Goal: Task Accomplishment & Management: Use online tool/utility

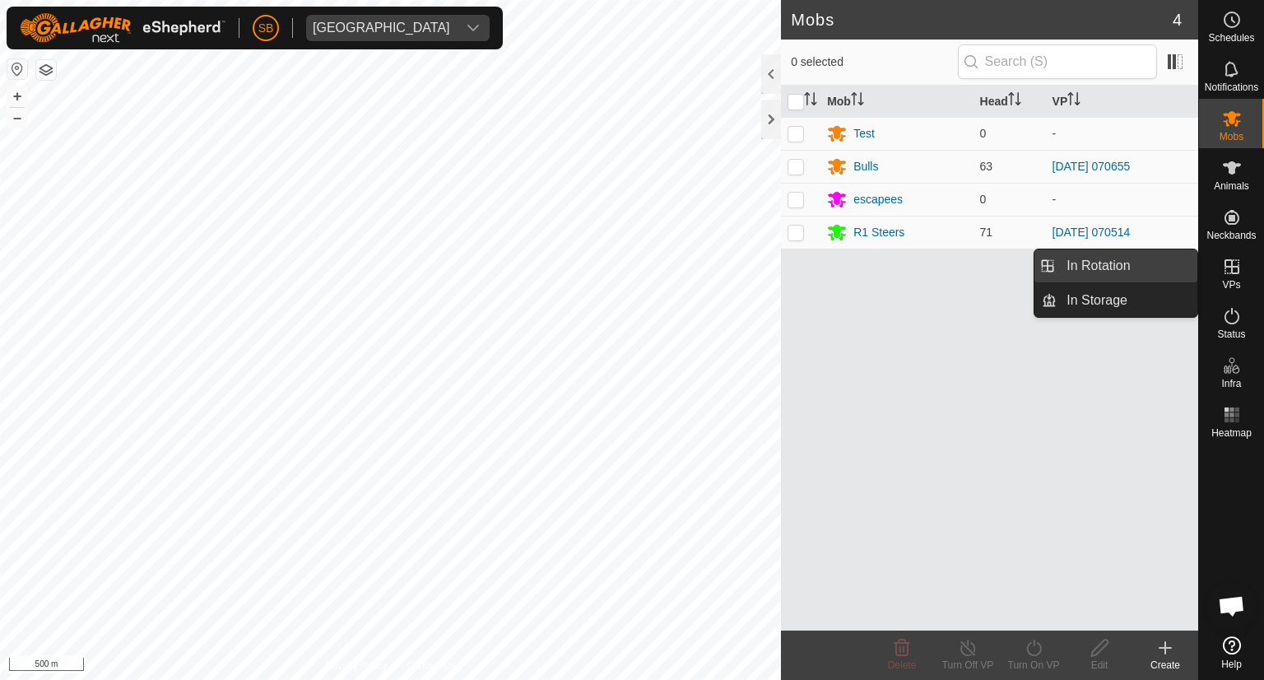
click at [1145, 265] on link "In Rotation" at bounding box center [1127, 265] width 141 height 33
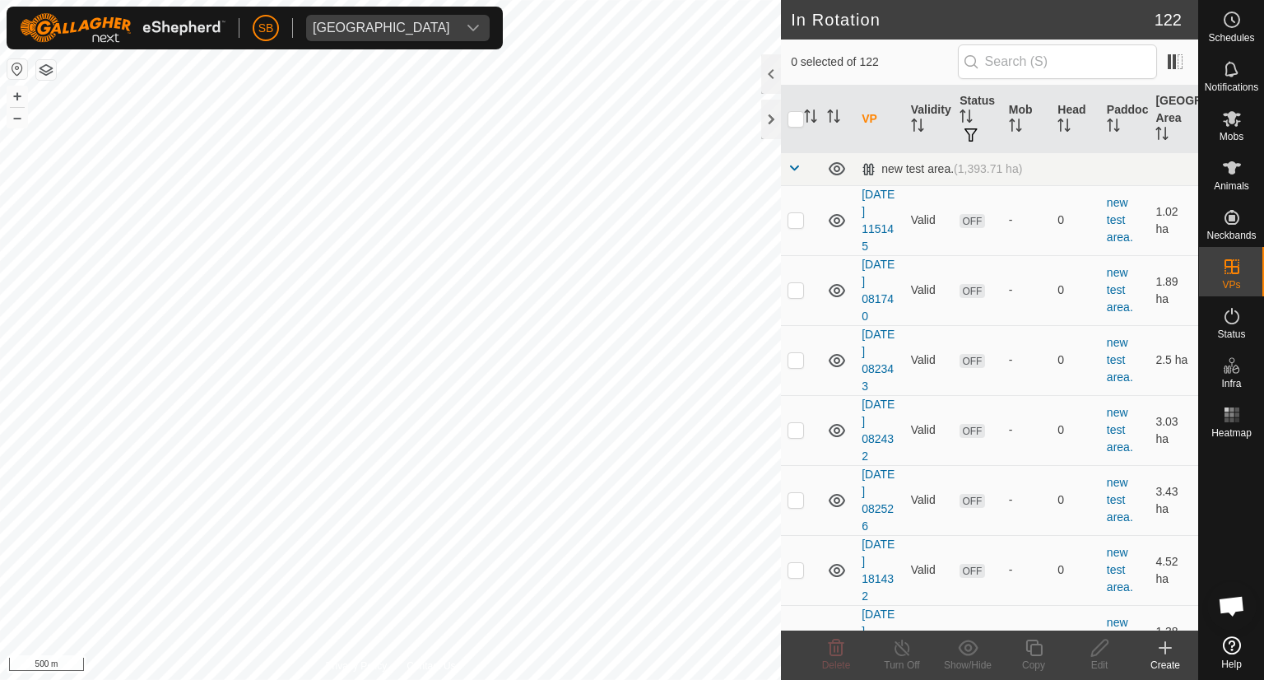
click at [1163, 646] on icon at bounding box center [1165, 648] width 20 height 20
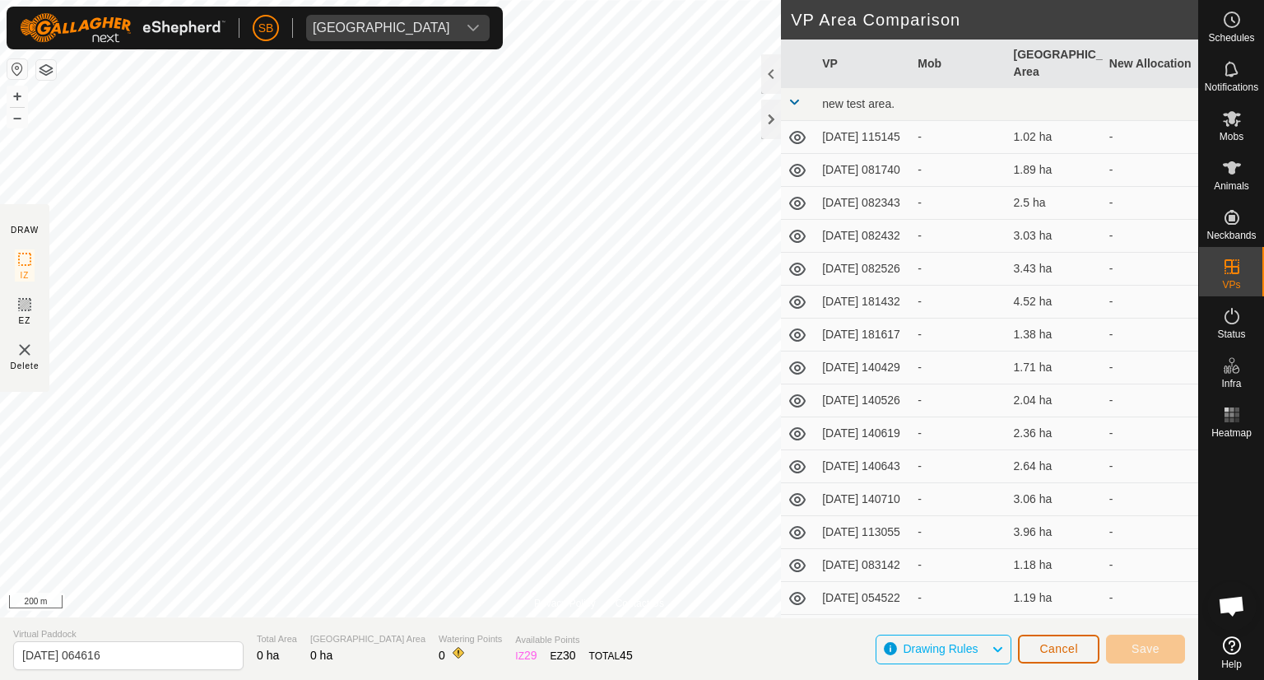
click at [1076, 646] on span "Cancel" at bounding box center [1058, 648] width 39 height 13
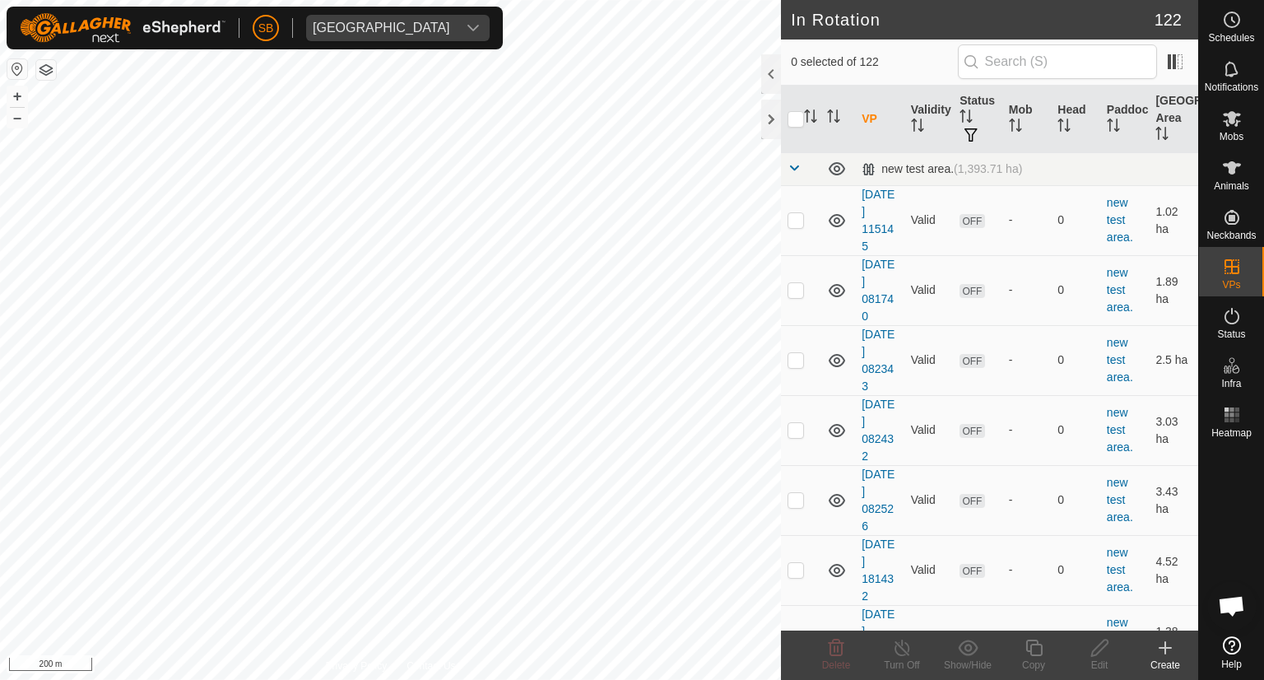
click at [1164, 648] on icon at bounding box center [1165, 648] width 12 height 0
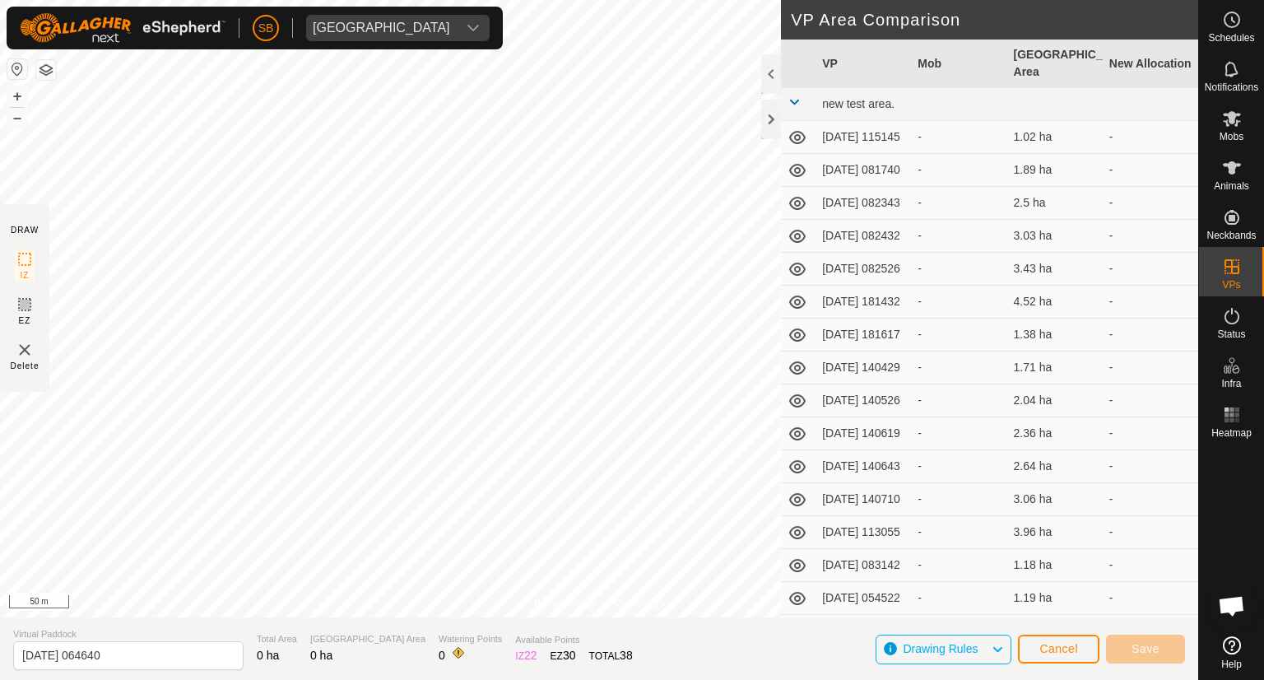
click at [464, 679] on html "SB Tangihanga station Schedules Notifications Mobs Animals Neckbands VPs Status…" at bounding box center [632, 340] width 1264 height 680
click at [475, 626] on div "Privacy Policy Contact Us 10 1799085754 Bulls [DATE] 070655 + – ⇧ i 50 m DRAW I…" at bounding box center [599, 340] width 1198 height 680
click at [336, 31] on div "SB Tangihanga station Schedules Notifications Mobs Animals Neckbands VPs Status…" at bounding box center [632, 340] width 1264 height 680
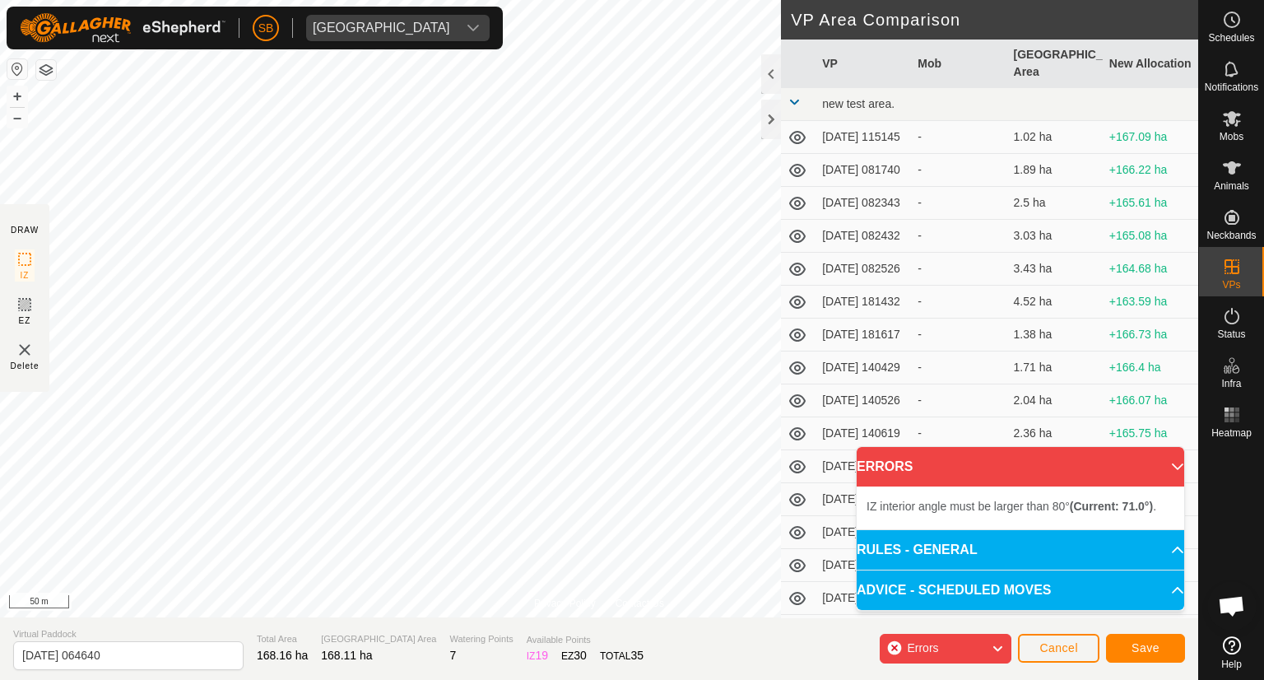
click at [995, 646] on icon at bounding box center [997, 648] width 13 height 21
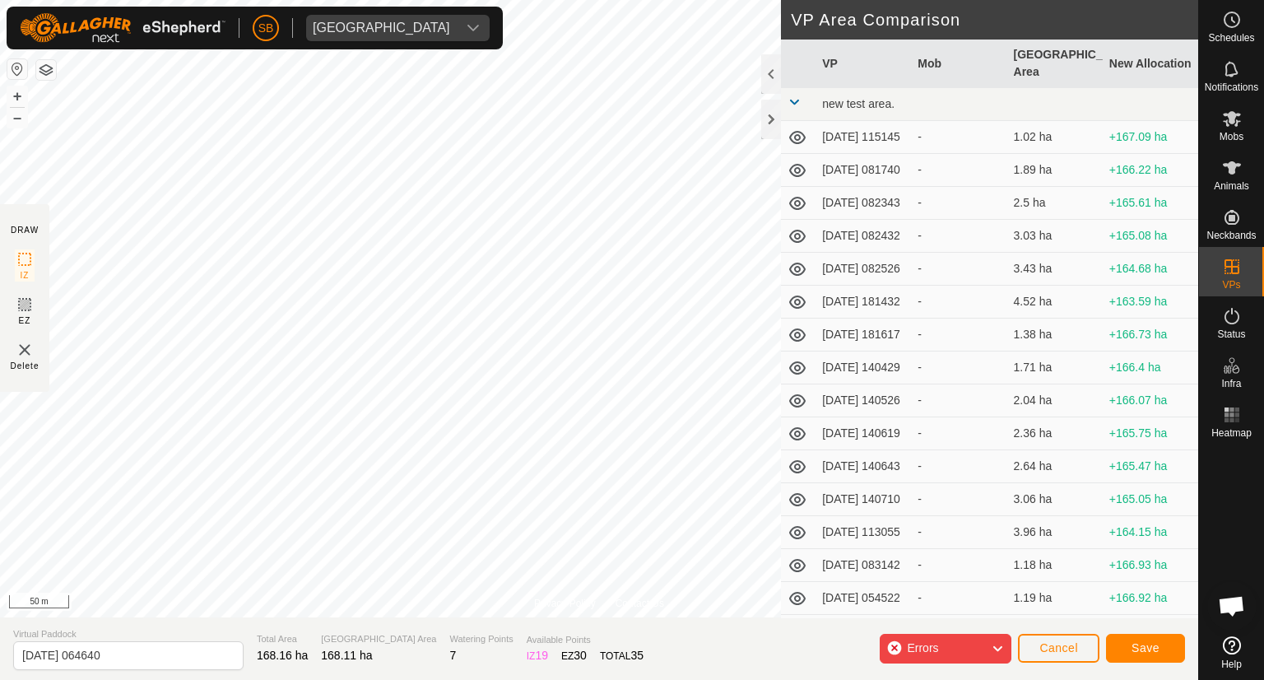
click at [23, 348] on img at bounding box center [25, 350] width 20 height 20
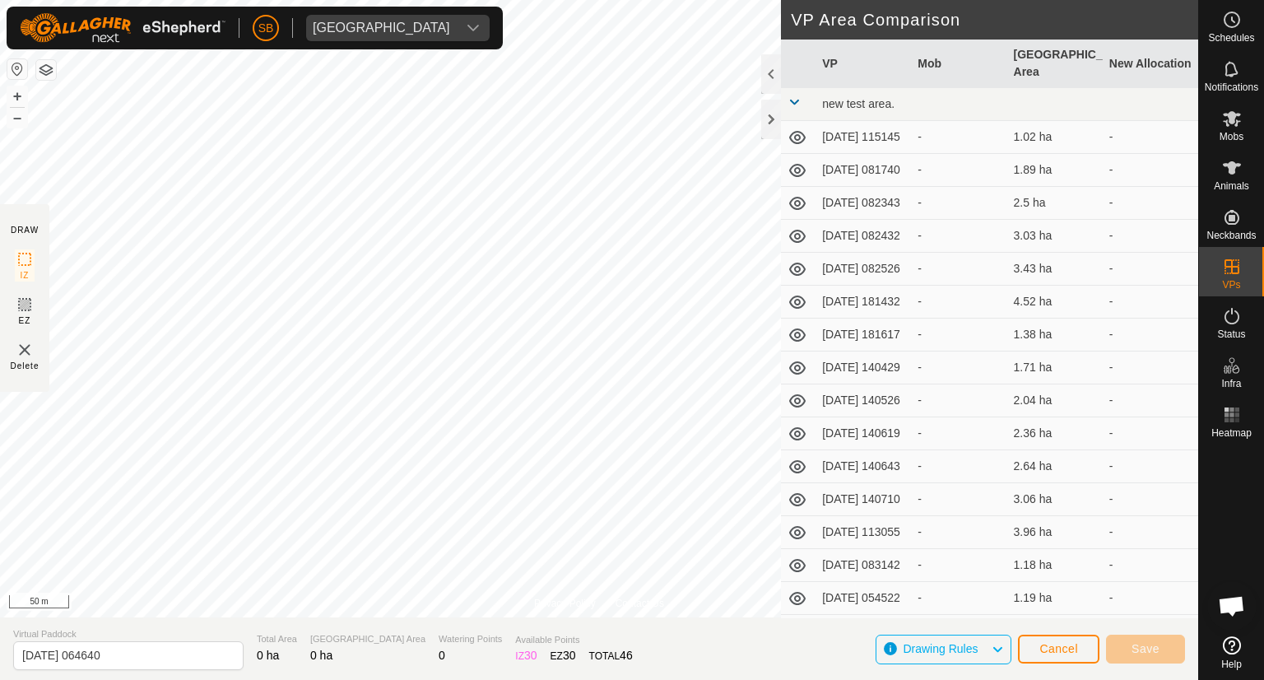
click at [344, 679] on html "SB Tangihanga station Schedules Notifications Mobs Animals Neckbands VPs Status…" at bounding box center [632, 340] width 1264 height 680
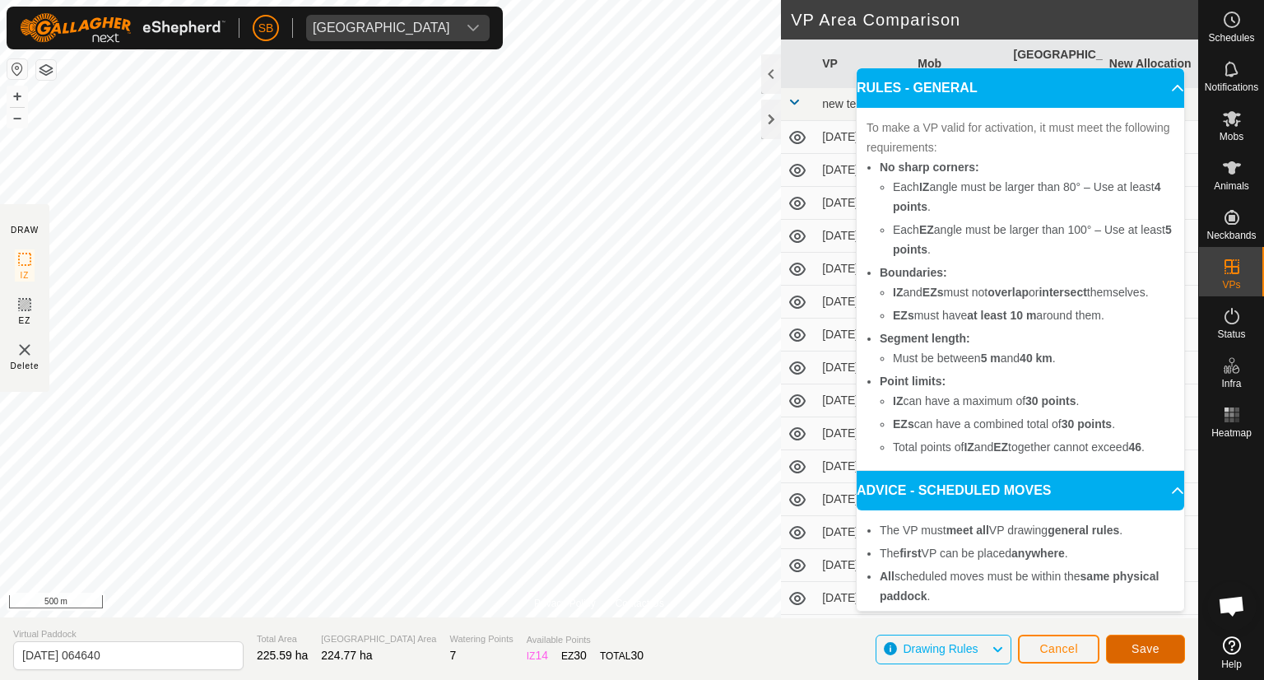
click at [1140, 644] on span "Save" at bounding box center [1145, 648] width 28 height 13
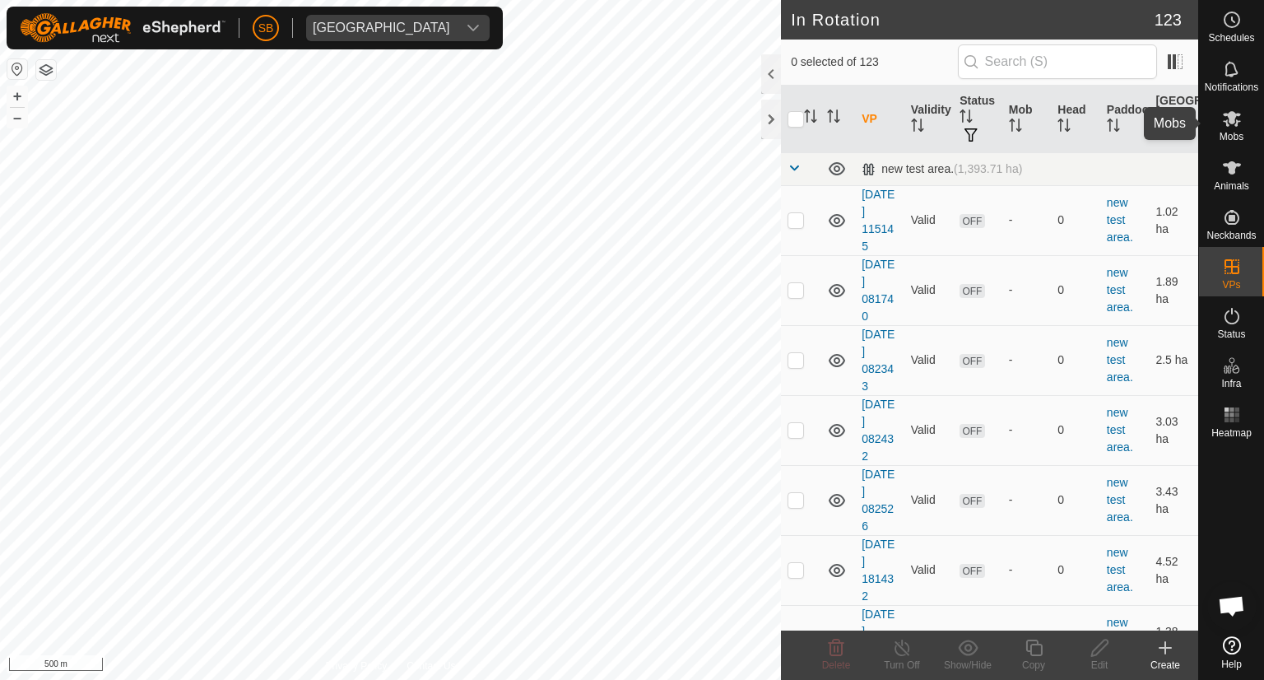
click at [1234, 114] on icon at bounding box center [1232, 119] width 18 height 16
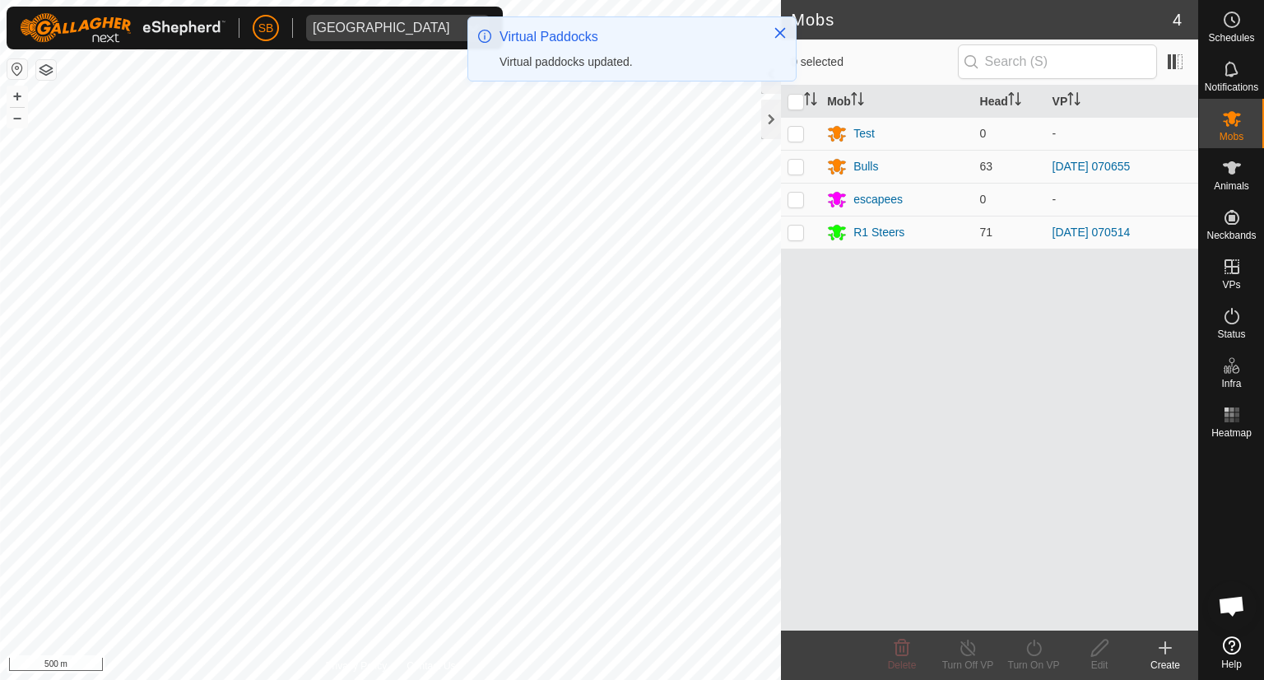
click at [795, 167] on p-checkbox at bounding box center [795, 166] width 16 height 13
checkbox input "true"
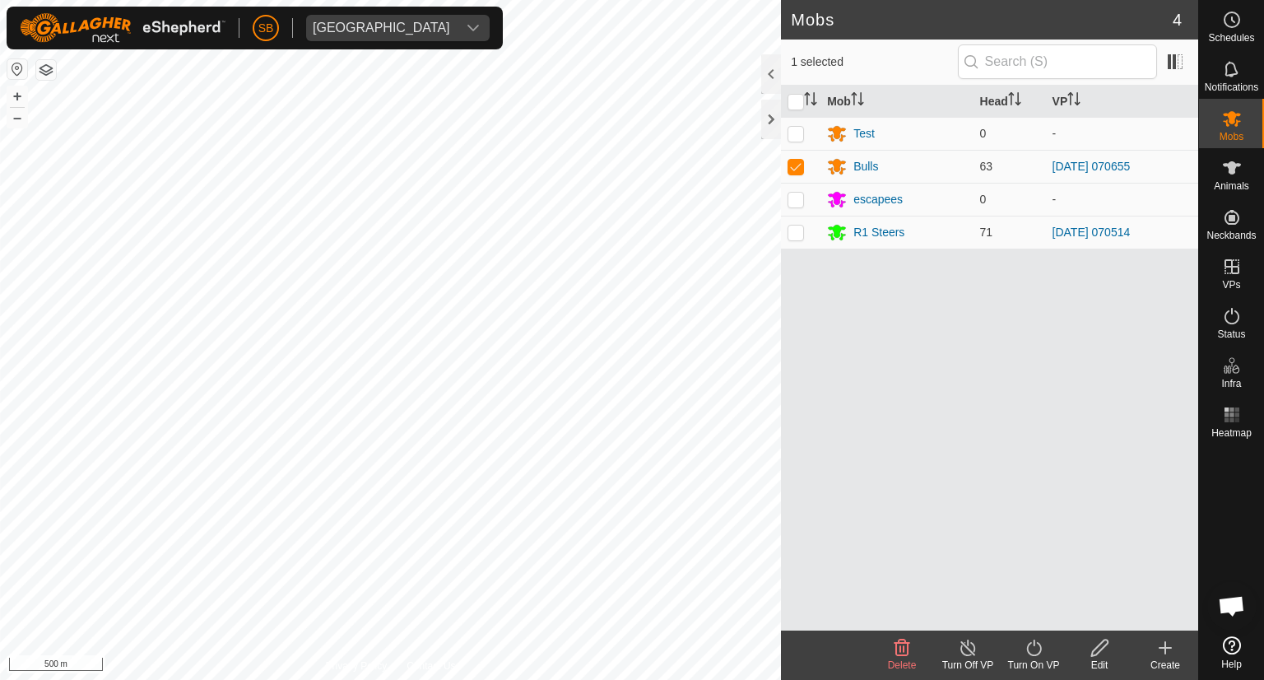
click at [1031, 653] on icon at bounding box center [1034, 648] width 21 height 20
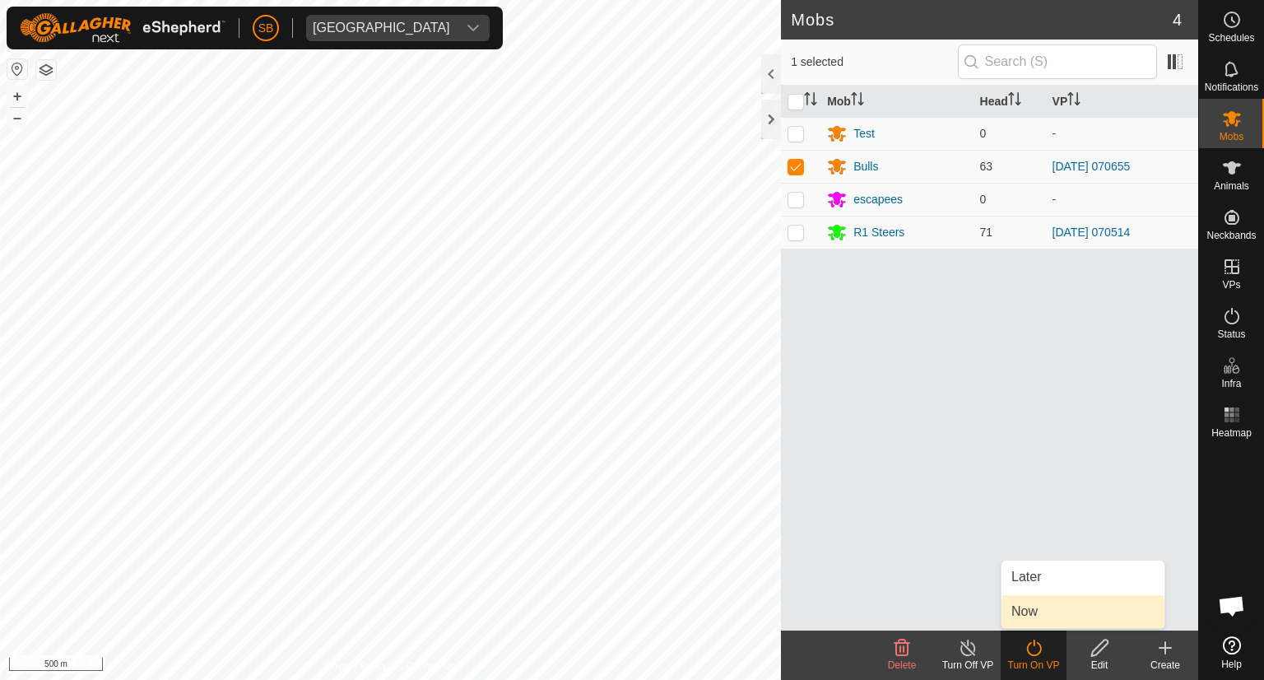
click at [1030, 615] on link "Now" at bounding box center [1082, 611] width 163 height 33
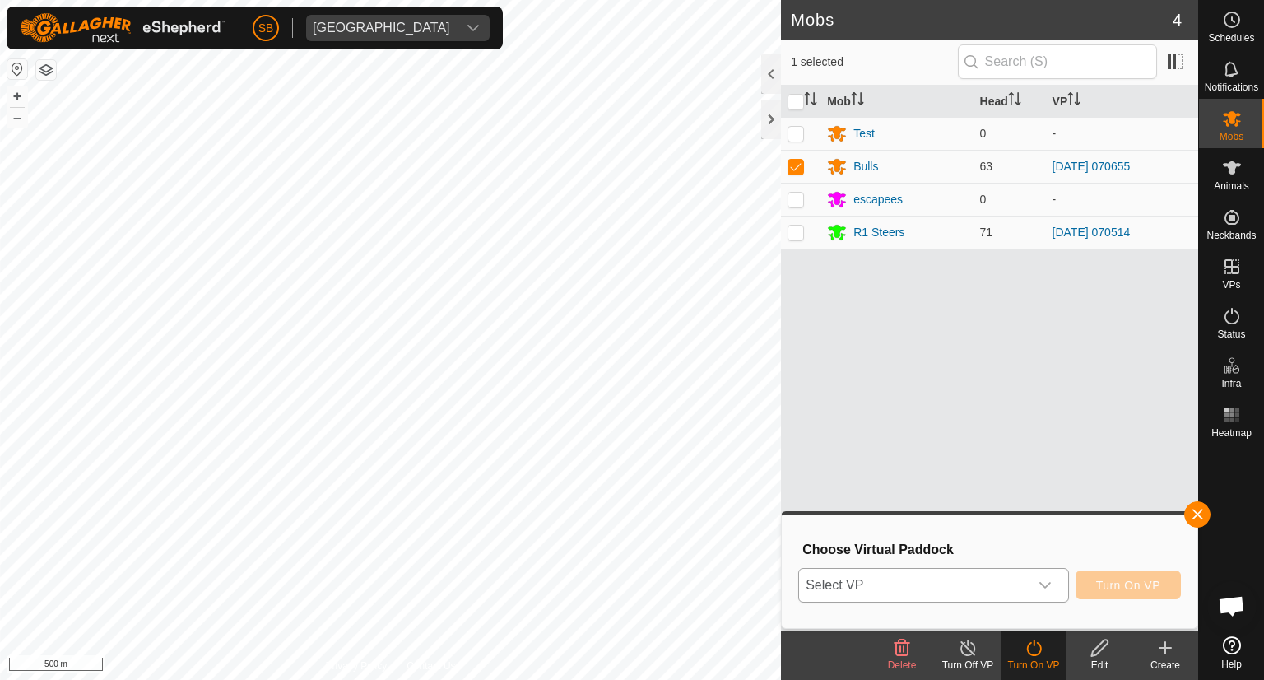
click at [1047, 577] on div "dropdown trigger" at bounding box center [1045, 585] width 33 height 33
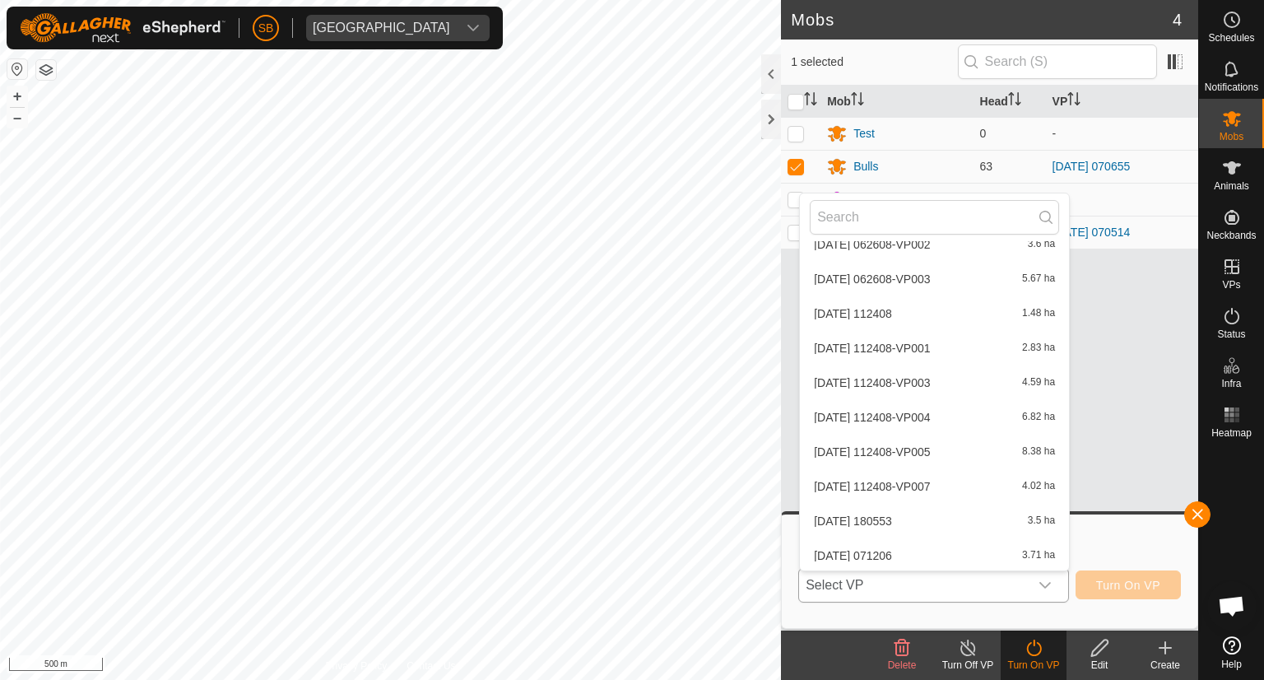
scroll to position [3958, 0]
click at [954, 555] on li "[DATE] 064640 224.77 ha" at bounding box center [934, 553] width 269 height 33
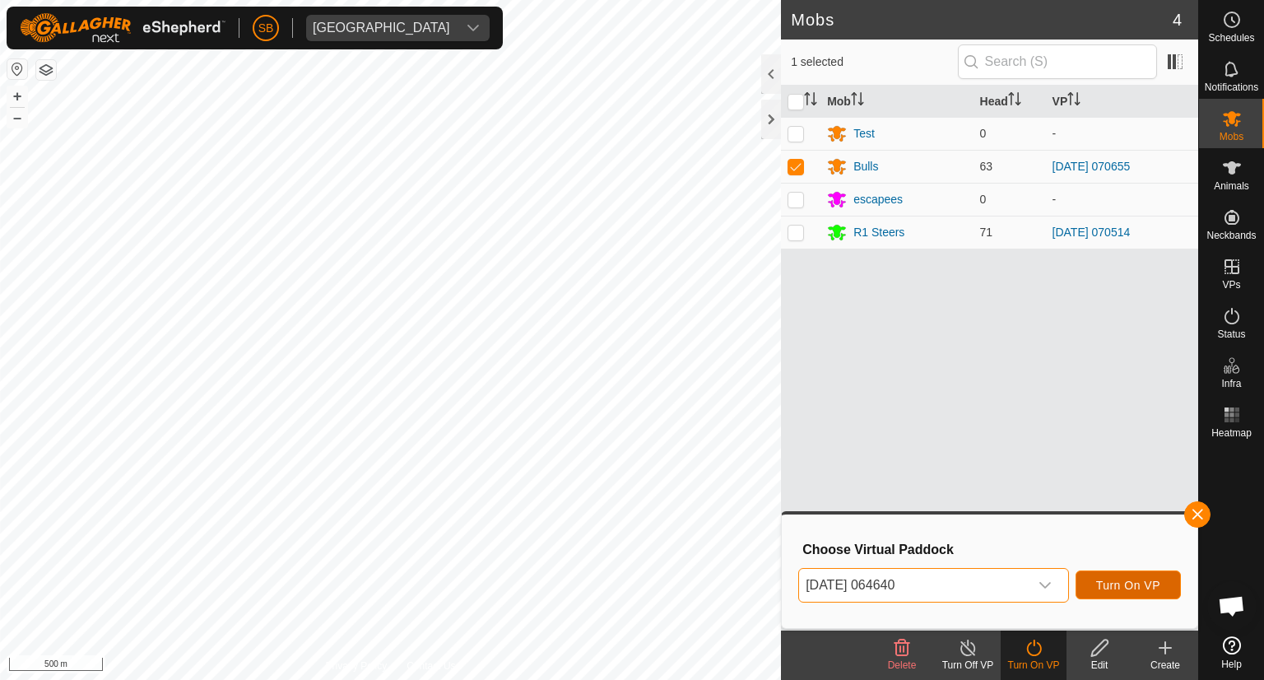
click at [1150, 587] on span "Turn On VP" at bounding box center [1128, 584] width 64 height 13
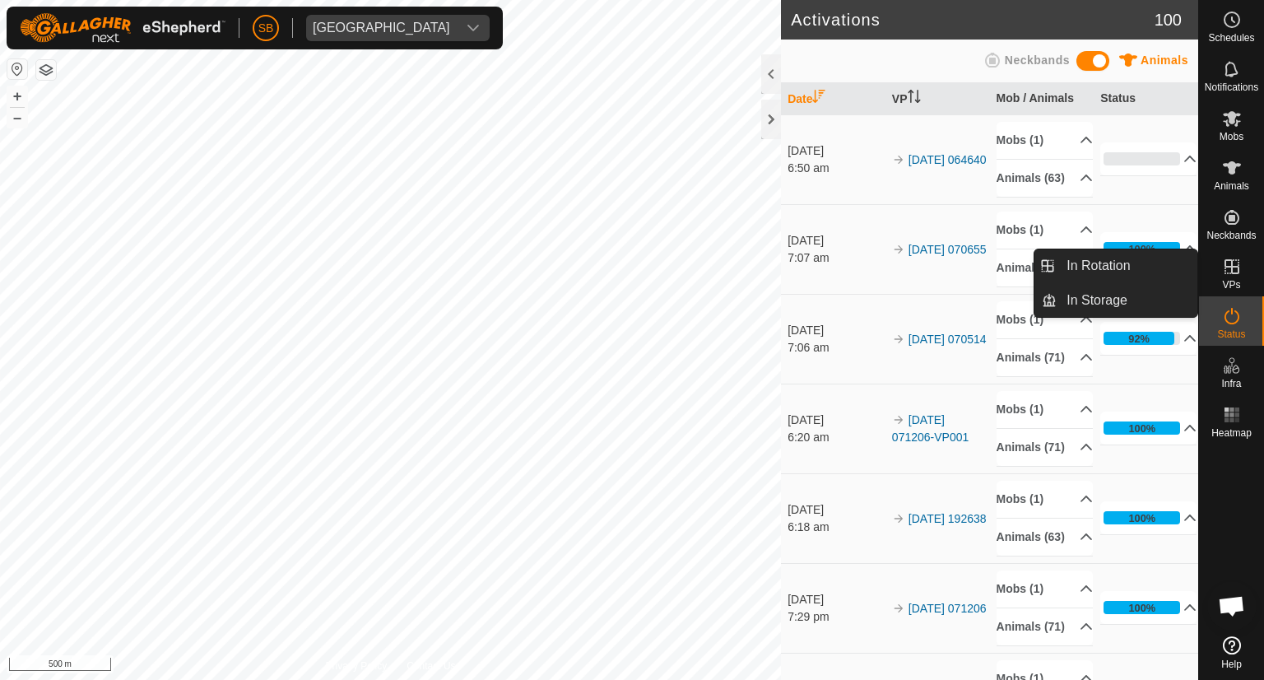
drag, startPoint x: 1228, startPoint y: 291, endPoint x: 1233, endPoint y: 274, distance: 18.0
click at [1233, 274] on icon at bounding box center [1232, 267] width 20 height 20
click at [1119, 261] on link "In Rotation" at bounding box center [1127, 265] width 141 height 33
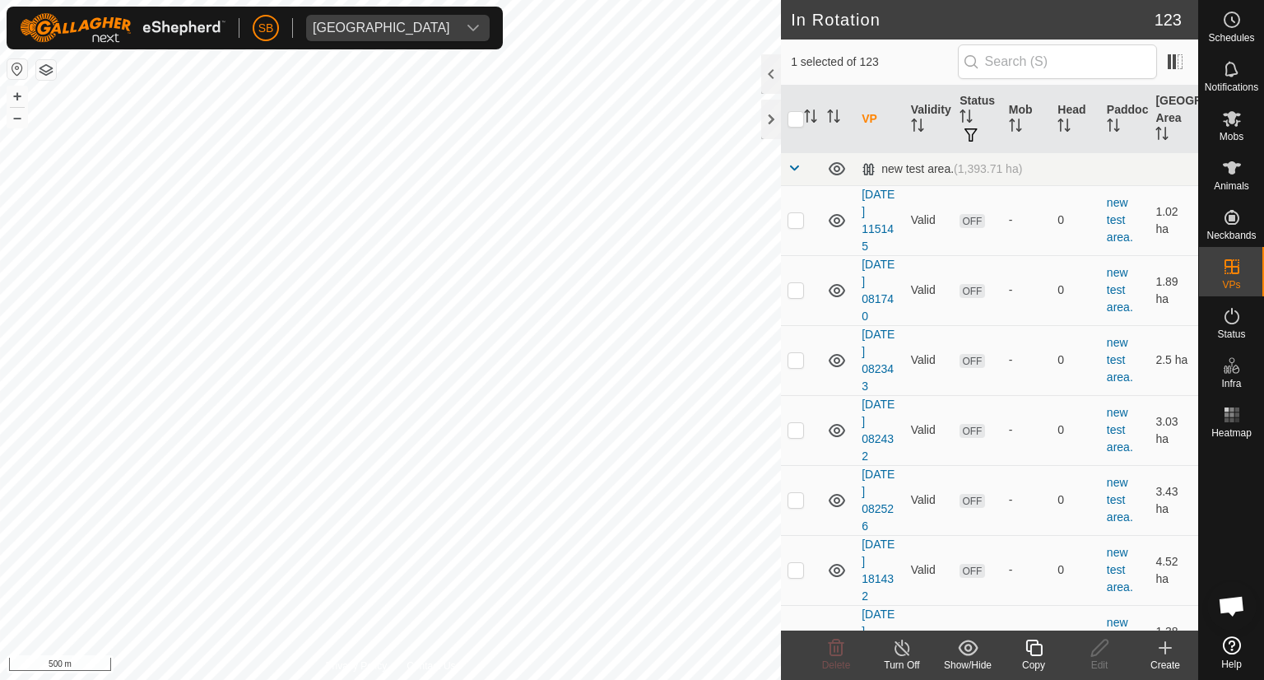
click at [1165, 646] on icon at bounding box center [1165, 648] width 0 height 12
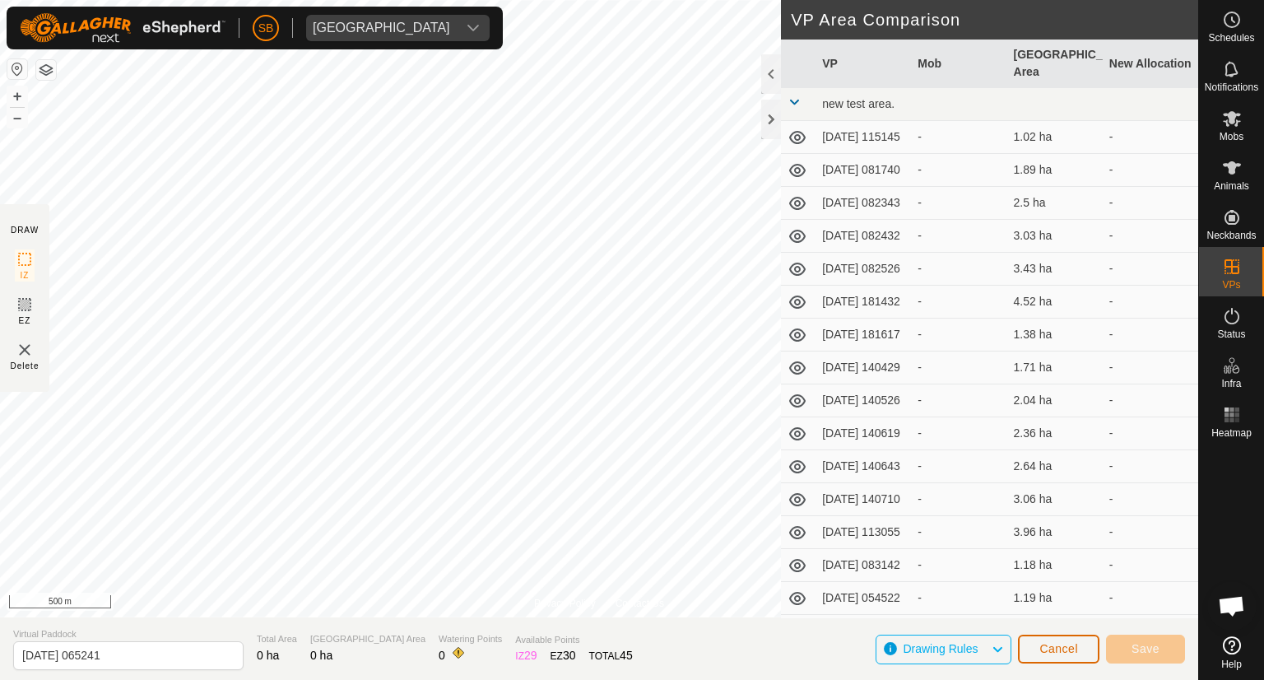
click at [1057, 642] on span "Cancel" at bounding box center [1058, 648] width 39 height 13
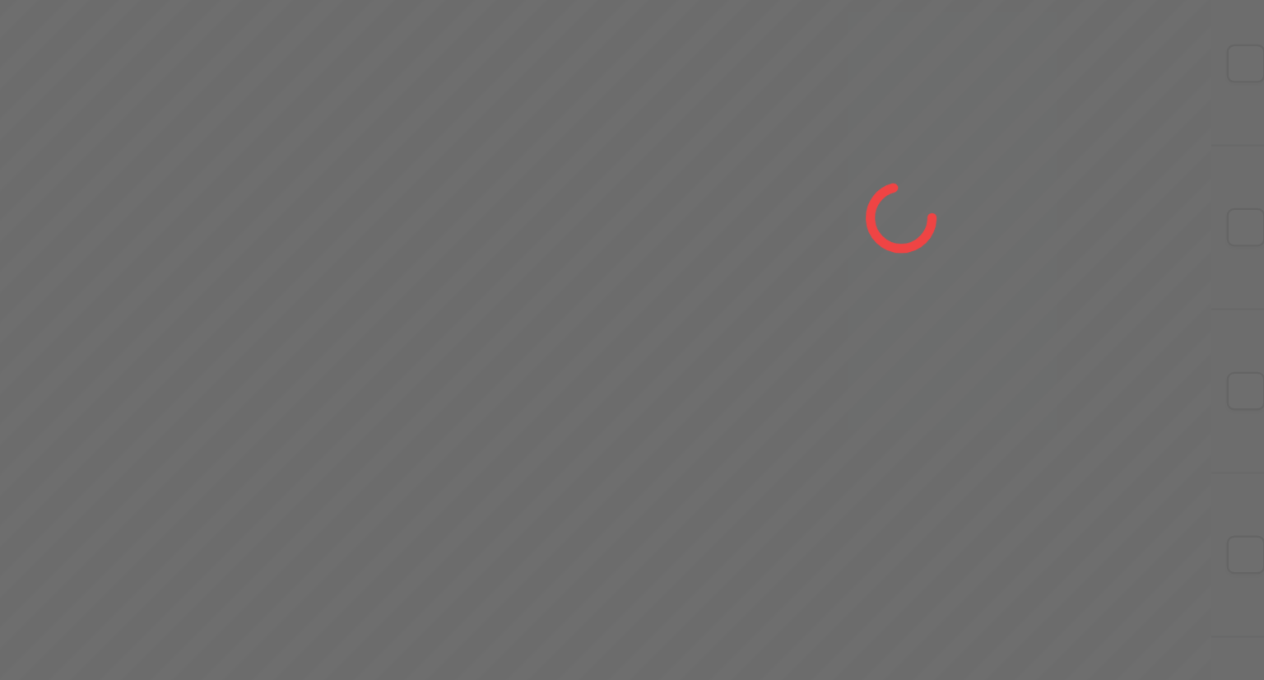
drag, startPoint x: 434, startPoint y: 416, endPoint x: 472, endPoint y: 495, distance: 86.9
click at [472, 495] on div at bounding box center [632, 340] width 1264 height 680
